Goal: Task Accomplishment & Management: Complete application form

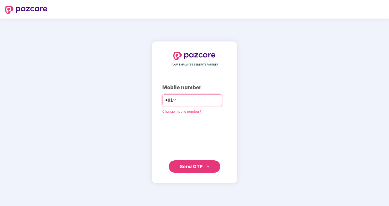
click at [210, 103] on input "number" at bounding box center [198, 100] width 42 height 8
type input "**********"
click at [214, 123] on div "**********" at bounding box center [194, 112] width 64 height 121
click at [193, 167] on span "Send OTP" at bounding box center [191, 165] width 23 height 5
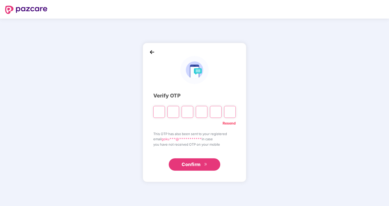
type input "*"
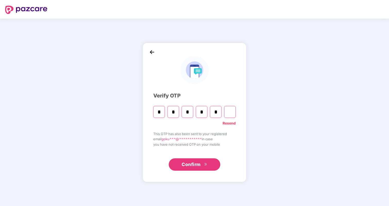
type input "*"
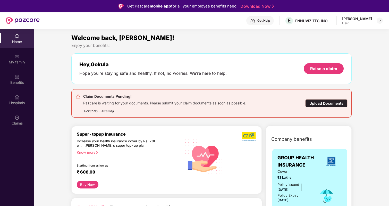
click at [338, 102] on div "Upload Documents" at bounding box center [326, 103] width 42 height 8
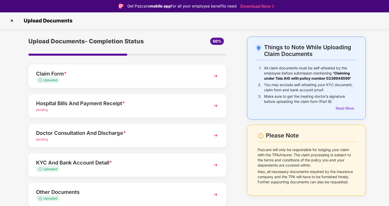
click at [170, 135] on div "Doctor Consultation And Discharge *" at bounding box center [119, 133] width 167 height 8
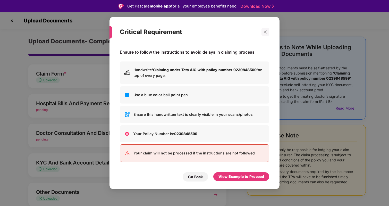
click at [254, 171] on div "Go Back View Example to Proceed" at bounding box center [194, 176] width 149 height 12
click at [247, 174] on div "View Example to Proceed" at bounding box center [241, 177] width 46 height 6
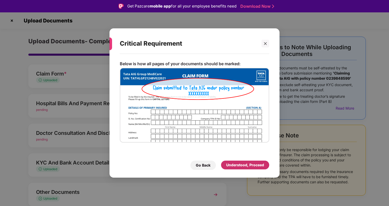
click at [247, 163] on div "Understood, Proceed" at bounding box center [245, 165] width 38 height 6
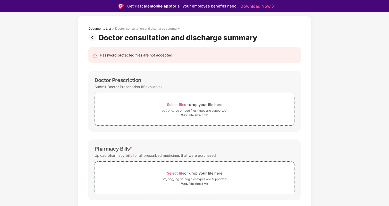
scroll to position [28, 0]
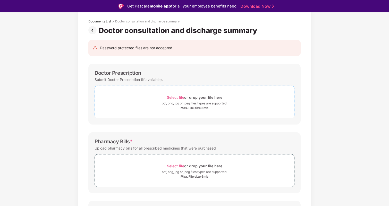
click at [183, 105] on div "pdf, png, jpg or jpeg files types are supported." at bounding box center [194, 103] width 65 height 5
click at [175, 111] on span "Select file or drop your file here pdf, png, jpg or jpeg files types are suppor…" at bounding box center [194, 102] width 199 height 24
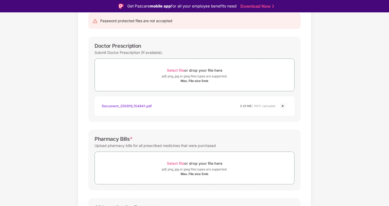
scroll to position [0, 0]
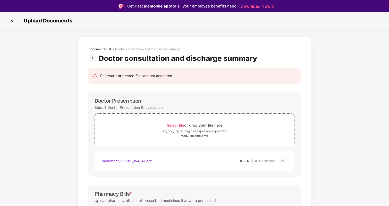
click at [95, 60] on img at bounding box center [93, 58] width 10 height 8
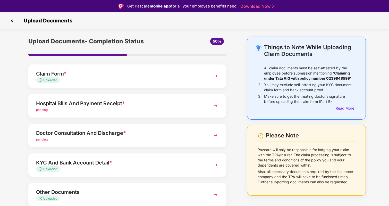
click at [123, 114] on div "Hospital Bills And Payment Receipt * pending" at bounding box center [127, 105] width 198 height 23
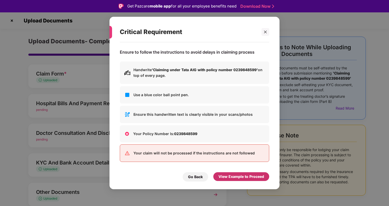
click at [258, 173] on div "View Example to Proceed" at bounding box center [241, 176] width 56 height 9
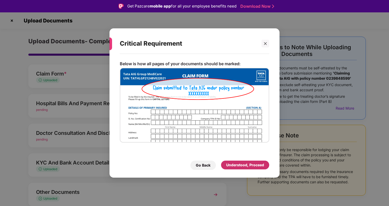
click at [259, 162] on div "Understood, Proceed" at bounding box center [245, 165] width 38 height 6
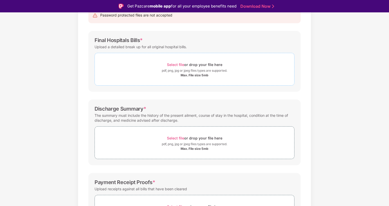
scroll to position [64, 0]
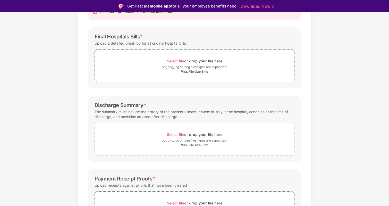
click at [192, 137] on div "Select file or drop your file here" at bounding box center [194, 134] width 55 height 7
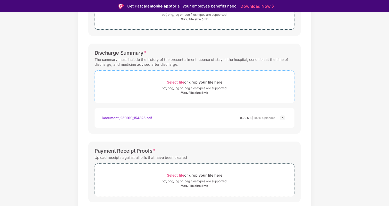
scroll to position [132, 0]
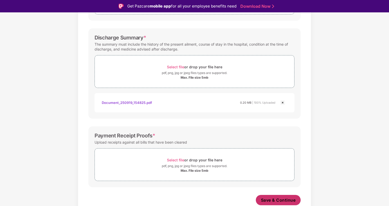
click at [273, 199] on span "Save & Continue" at bounding box center [278, 200] width 35 height 6
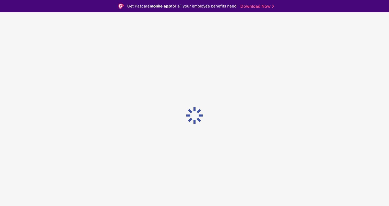
scroll to position [0, 0]
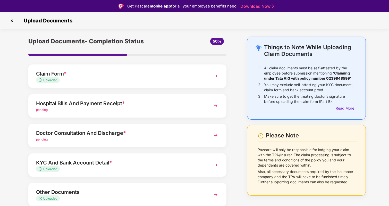
click at [138, 140] on div "pending" at bounding box center [119, 139] width 167 height 5
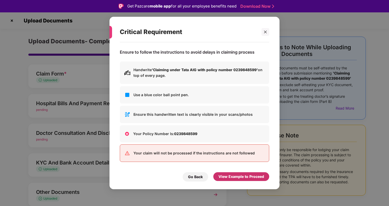
click at [232, 173] on div "View Example to Proceed" at bounding box center [241, 176] width 56 height 9
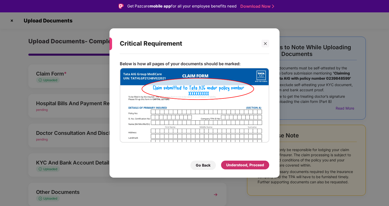
click at [237, 166] on div "Understood, Proceed" at bounding box center [245, 165] width 38 height 6
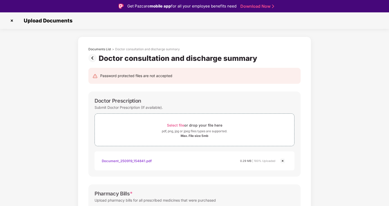
click at [94, 60] on img at bounding box center [93, 58] width 10 height 8
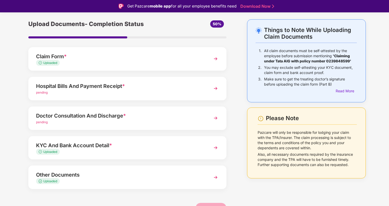
scroll to position [20, 0]
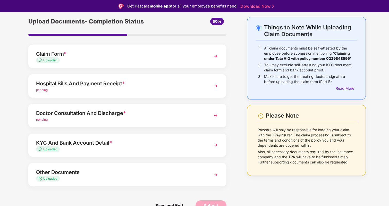
click at [102, 90] on div "pending" at bounding box center [119, 90] width 167 height 5
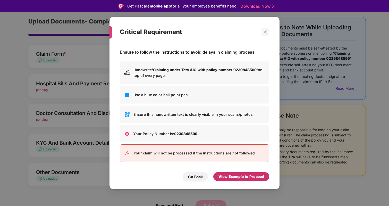
click at [240, 180] on div "View Example to Proceed" at bounding box center [241, 176] width 56 height 9
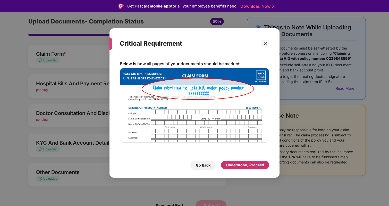
click at [244, 168] on div "Understood, Proceed" at bounding box center [245, 165] width 48 height 9
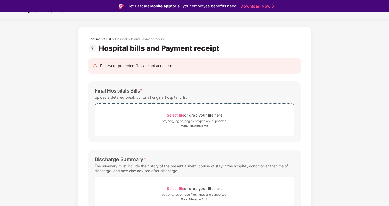
scroll to position [0, 0]
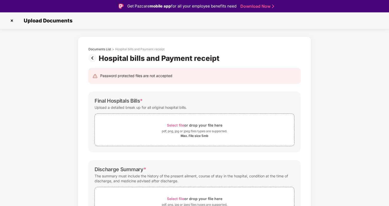
click at [93, 56] on img at bounding box center [93, 58] width 10 height 8
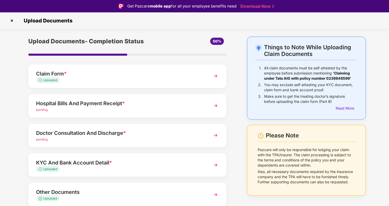
click at [85, 119] on div "Upload Documents- Completion Status 50% Claim Form * Uploaded Hospital Bills An…" at bounding box center [127, 137] width 208 height 201
click at [75, 133] on div "Doctor Consultation And Discharge *" at bounding box center [119, 133] width 167 height 8
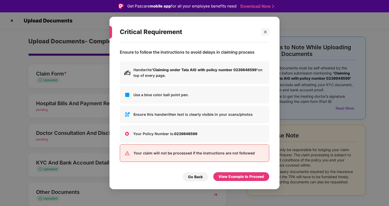
click at [239, 172] on div "View Example to Proceed" at bounding box center [241, 176] width 56 height 9
click at [230, 178] on div "View Example to Proceed" at bounding box center [241, 177] width 46 height 6
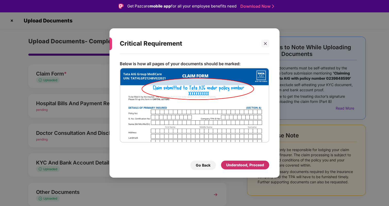
click at [237, 168] on div "Understood, Proceed" at bounding box center [245, 165] width 48 height 9
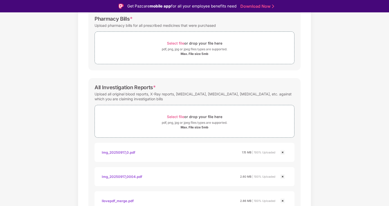
scroll to position [173, 0]
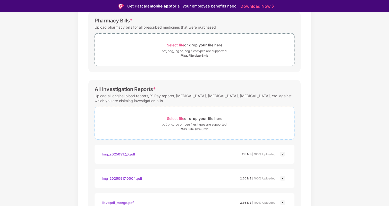
click at [199, 127] on div "Max. File size 5mb" at bounding box center [195, 129] width 28 height 4
click at [188, 129] on div "Max. File size 5mb" at bounding box center [195, 129] width 28 height 4
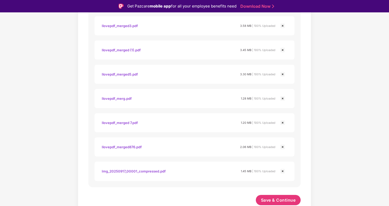
scroll to position [446, 0]
click at [265, 198] on span "Save & Continue" at bounding box center [278, 200] width 35 height 6
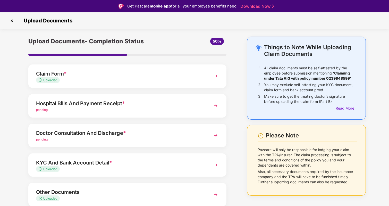
click at [107, 102] on div "Hospital Bills And Payment Receipt *" at bounding box center [119, 103] width 167 height 8
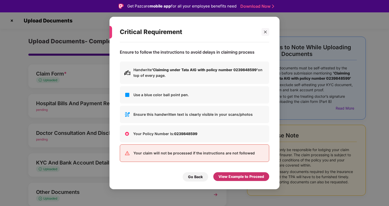
click at [251, 175] on div "View Example to Proceed" at bounding box center [241, 177] width 46 height 6
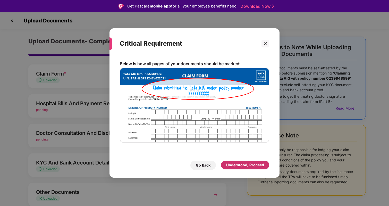
click at [251, 162] on div "Understood, Proceed" at bounding box center [245, 165] width 38 height 6
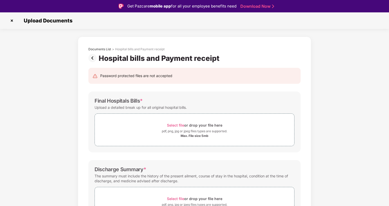
click at [92, 58] on img at bounding box center [93, 58] width 10 height 8
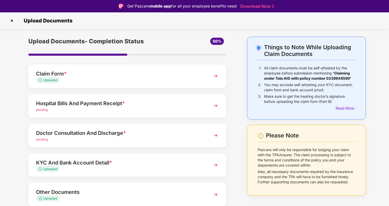
scroll to position [20, 0]
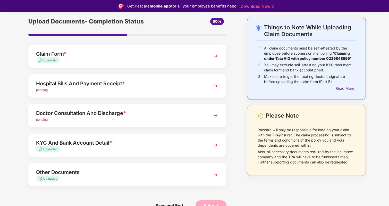
click at [153, 115] on div "Doctor Consultation And Discharge *" at bounding box center [119, 113] width 167 height 8
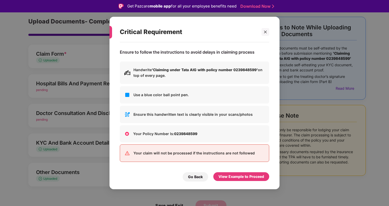
click at [232, 181] on div "View Example to Proceed" at bounding box center [241, 176] width 56 height 9
click at [238, 175] on div "View Example to Proceed" at bounding box center [241, 177] width 46 height 6
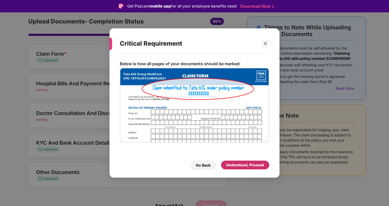
click at [243, 166] on div "Understood, Proceed" at bounding box center [245, 165] width 38 height 6
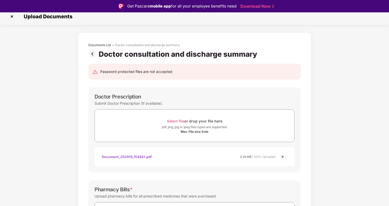
scroll to position [0, 0]
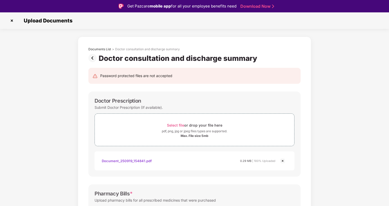
click at [95, 60] on img at bounding box center [93, 58] width 10 height 8
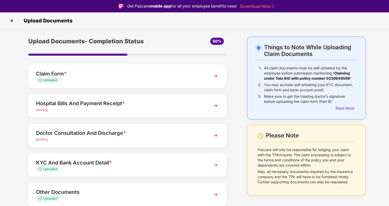
scroll to position [20, 0]
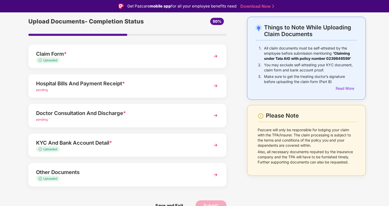
click at [143, 168] on div "Other Documents" at bounding box center [119, 172] width 167 height 8
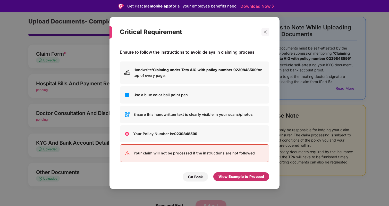
click at [245, 175] on div "View Example to Proceed" at bounding box center [241, 177] width 46 height 6
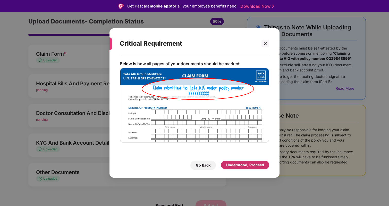
click at [247, 165] on div "Understood, Proceed" at bounding box center [245, 165] width 38 height 6
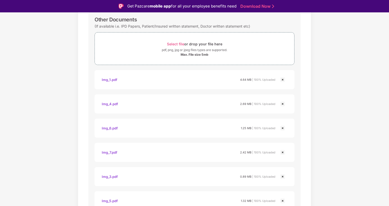
scroll to position [80, 0]
click at [284, 81] on img at bounding box center [283, 80] width 6 height 6
click at [282, 105] on img at bounding box center [283, 105] width 6 height 6
click at [283, 127] on img at bounding box center [283, 129] width 6 height 6
click at [283, 151] on img at bounding box center [283, 153] width 6 height 6
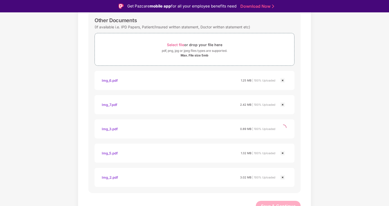
scroll to position [62, 0]
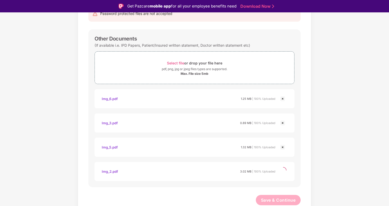
click at [282, 146] on img at bounding box center [283, 147] width 6 height 6
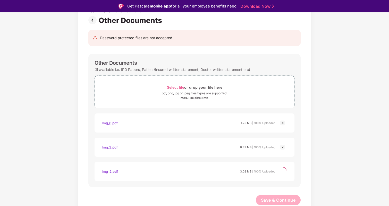
scroll to position [38, 0]
click at [283, 121] on img at bounding box center [283, 123] width 6 height 6
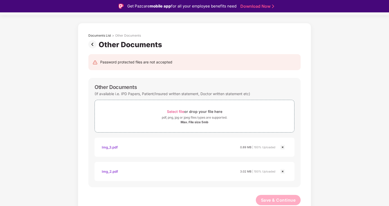
scroll to position [14, 0]
click at [283, 147] on img at bounding box center [283, 147] width 6 height 6
click at [284, 170] on img at bounding box center [283, 171] width 6 height 6
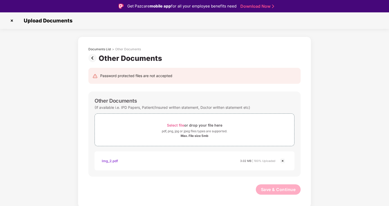
scroll to position [0, 0]
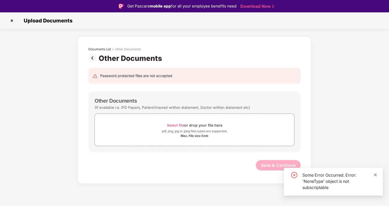
click at [374, 175] on icon "close" at bounding box center [376, 175] width 4 height 4
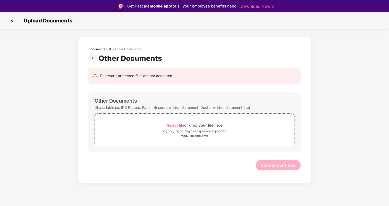
click at [91, 59] on img at bounding box center [93, 58] width 10 height 8
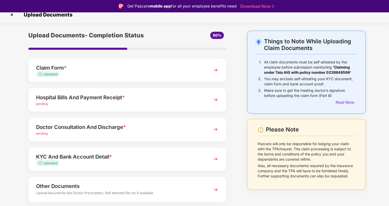
scroll to position [5, 0]
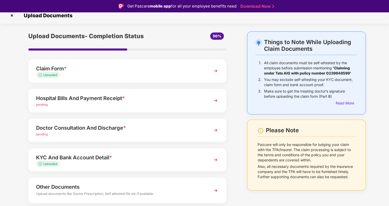
click at [112, 125] on div "Doctor Consultation And Discharge *" at bounding box center [119, 128] width 167 height 8
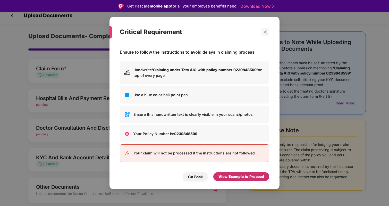
click at [240, 180] on div "View Example to Proceed" at bounding box center [241, 176] width 56 height 9
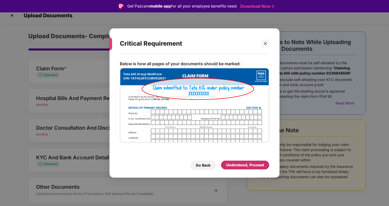
click at [243, 164] on div "Understood, Proceed" at bounding box center [245, 165] width 38 height 6
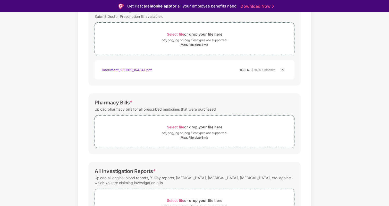
scroll to position [98, 0]
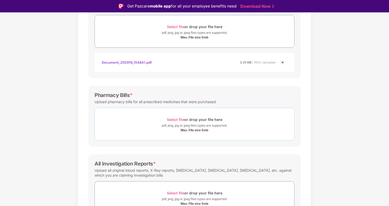
click at [188, 118] on div "Select file or drop your file here" at bounding box center [194, 119] width 55 height 7
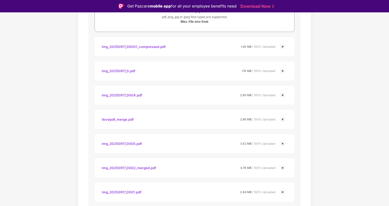
scroll to position [618, 0]
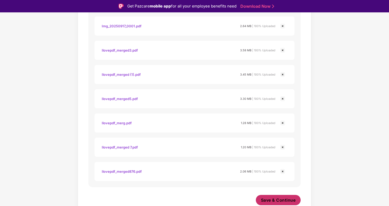
click at [265, 195] on button "Save & Continue" at bounding box center [278, 200] width 45 height 10
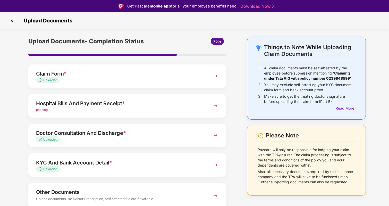
scroll to position [22, 0]
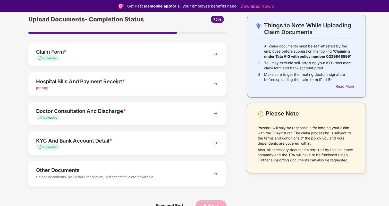
click at [106, 87] on div "pending" at bounding box center [119, 88] width 167 height 5
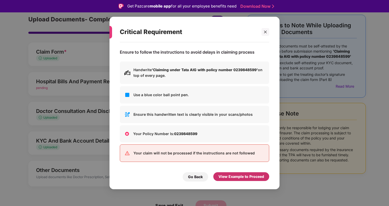
click at [229, 176] on div "View Example to Proceed" at bounding box center [241, 177] width 46 height 6
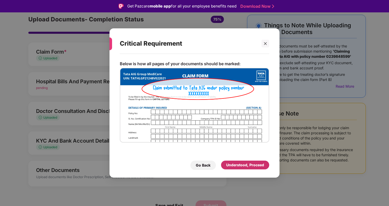
click at [235, 162] on div "Understood, Proceed" at bounding box center [245, 165] width 38 height 6
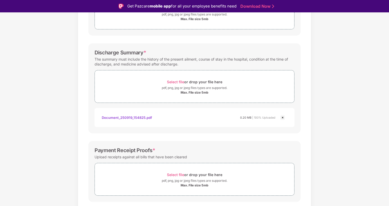
scroll to position [124, 0]
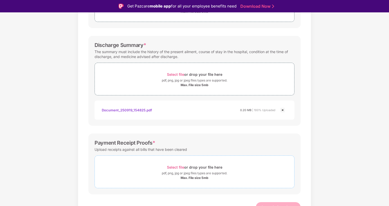
click at [197, 179] on div "Max. File size 5mb" at bounding box center [195, 178] width 28 height 4
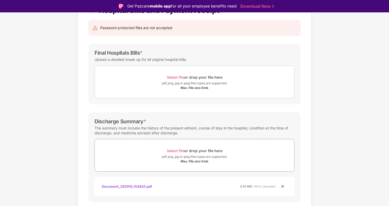
scroll to position [156, 0]
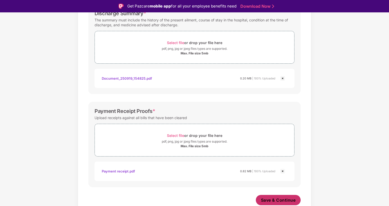
click at [274, 197] on span "Save & Continue" at bounding box center [278, 200] width 35 height 6
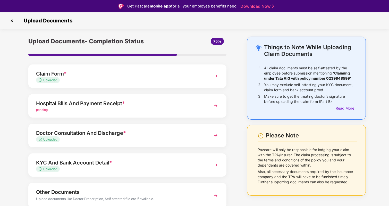
click at [133, 107] on div "pending" at bounding box center [119, 109] width 167 height 5
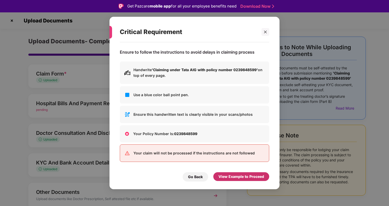
click at [241, 170] on div "Go Back View Example to Proceed" at bounding box center [194, 176] width 149 height 12
click at [231, 175] on div "View Example to Proceed" at bounding box center [241, 177] width 46 height 6
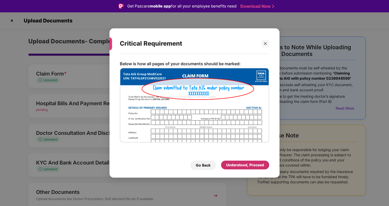
click at [245, 165] on div "Understood, Proceed" at bounding box center [245, 165] width 38 height 6
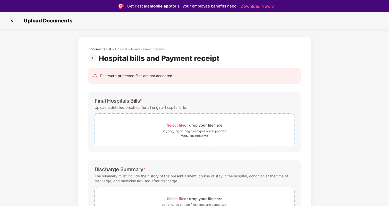
click at [162, 129] on div "pdf, png, jpg or jpeg files types are supported." at bounding box center [194, 131] width 65 height 5
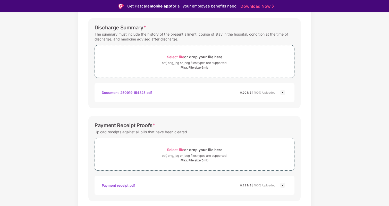
scroll to position [180, 0]
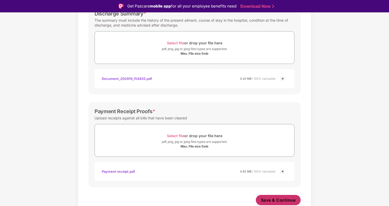
click at [291, 202] on span "Save & Continue" at bounding box center [278, 200] width 35 height 6
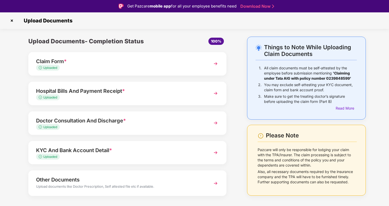
click at [133, 129] on div "Uploaded" at bounding box center [119, 127] width 167 height 5
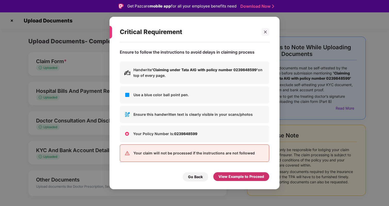
click at [250, 174] on div "View Example to Proceed" at bounding box center [241, 177] width 46 height 6
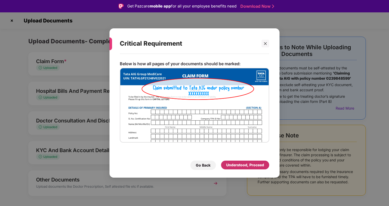
click at [251, 167] on div "Understood, Proceed" at bounding box center [245, 165] width 38 height 6
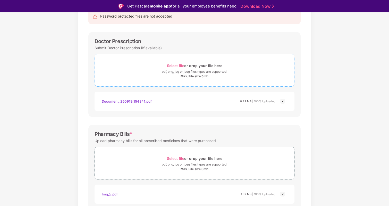
scroll to position [65, 0]
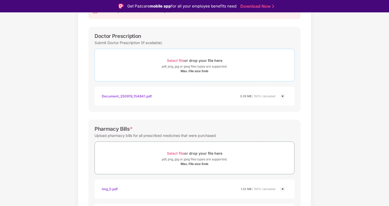
click at [194, 70] on div "Max. File size 5mb" at bounding box center [195, 71] width 28 height 4
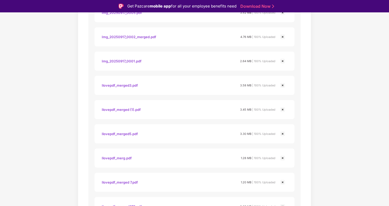
scroll to position [640, 0]
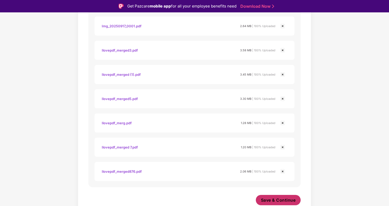
click at [269, 197] on span "Save & Continue" at bounding box center [278, 200] width 35 height 6
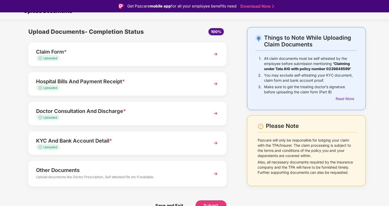
scroll to position [12, 0]
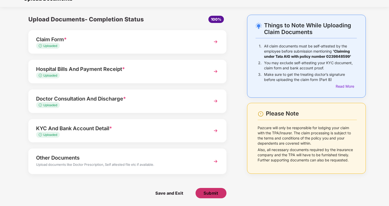
click at [206, 192] on span "Submit" at bounding box center [211, 193] width 15 height 6
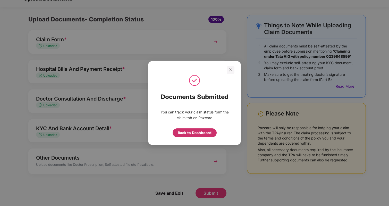
click at [208, 134] on div "Back to Dashboard" at bounding box center [195, 133] width 34 height 6
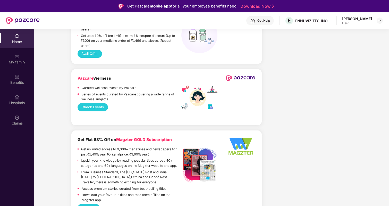
scroll to position [411, 0]
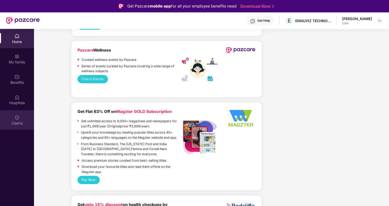
click at [10, 120] on div "Claims" at bounding box center [17, 119] width 34 height 19
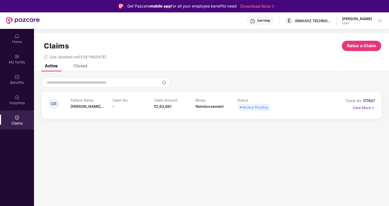
click at [80, 66] on div "Closed" at bounding box center [80, 65] width 14 height 5
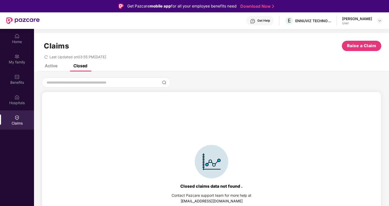
click at [48, 68] on div "Active" at bounding box center [47, 65] width 20 height 11
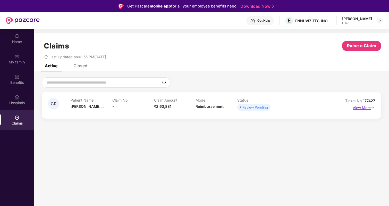
click at [368, 108] on p "View More" at bounding box center [364, 107] width 22 height 7
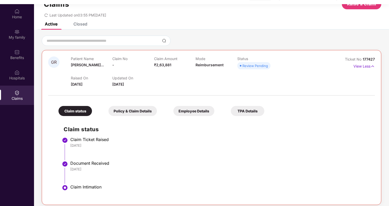
scroll to position [29, 0]
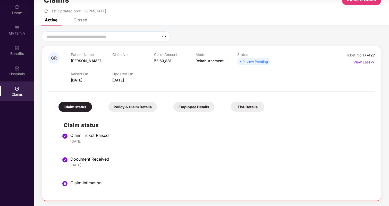
click at [122, 107] on div "Policy & Claim Details" at bounding box center [132, 107] width 48 height 10
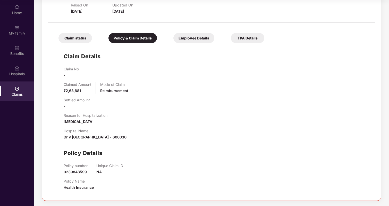
scroll to position [76, 0]
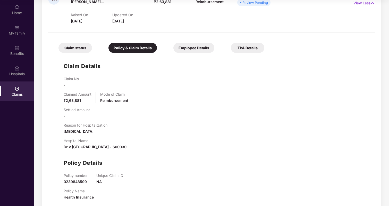
click at [180, 46] on div "Employee Details" at bounding box center [193, 48] width 41 height 10
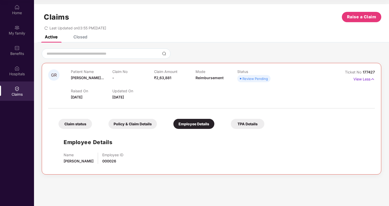
click at [247, 126] on div "TPA Details" at bounding box center [247, 124] width 33 height 10
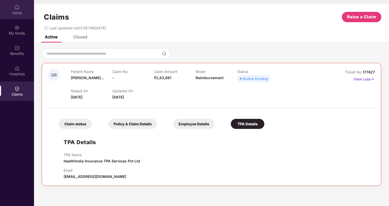
click at [14, 12] on div "Home" at bounding box center [17, 12] width 34 height 5
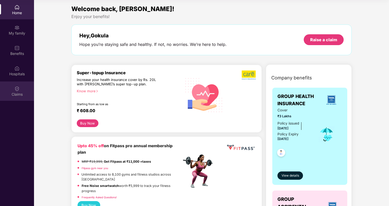
click at [16, 90] on img at bounding box center [16, 88] width 5 height 5
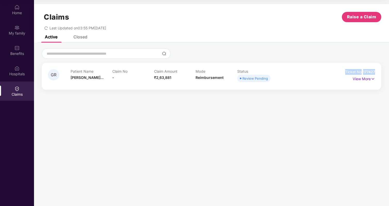
drag, startPoint x: 378, startPoint y: 70, endPoint x: 343, endPoint y: 72, distance: 34.8
click at [343, 72] on div "GR Patient Name Gokula Ramana... Claim No - Claim Amount ₹2,63,881 Mode Reimbur…" at bounding box center [212, 76] width 340 height 27
copy div "Ticket No 177427"
click at [12, 13] on div "Home" at bounding box center [17, 12] width 34 height 5
